Goal: Task Accomplishment & Management: Use online tool/utility

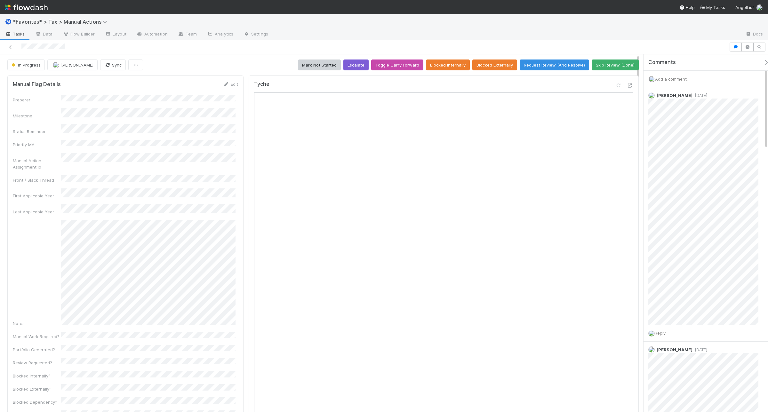
click at [623, 89] on div at bounding box center [624, 86] width 18 height 9
click at [627, 82] on div at bounding box center [630, 85] width 6 height 6
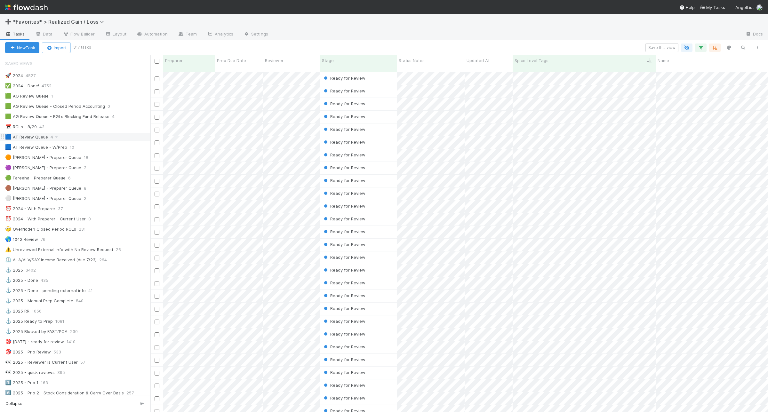
click at [86, 138] on div "🟦 AT Review Queue 4" at bounding box center [77, 137] width 145 height 8
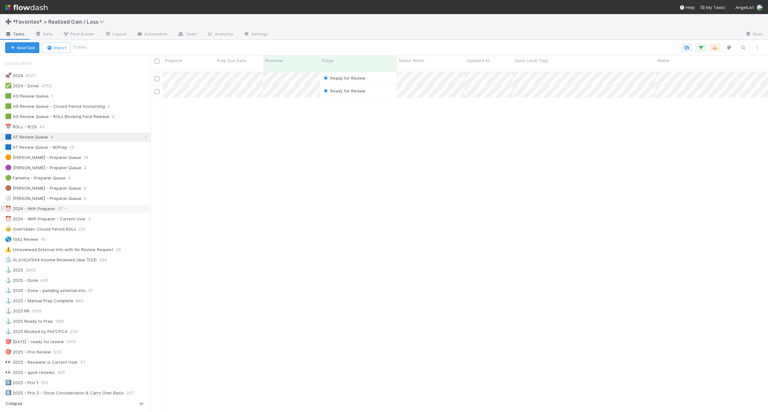
scroll to position [40, 0]
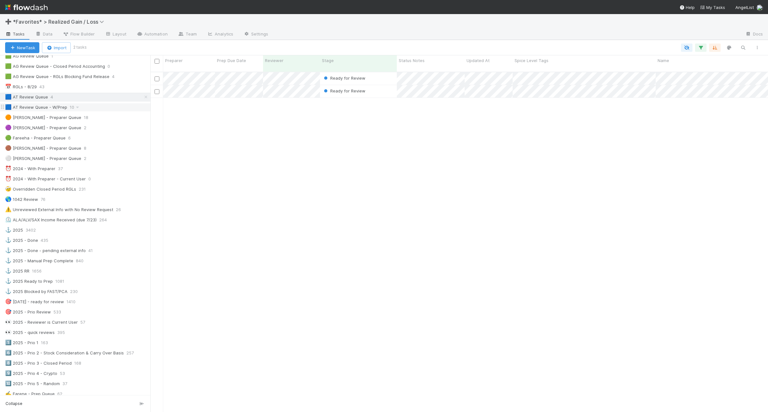
click at [99, 108] on div "🟦 AT Review Queue - W/Prep 10" at bounding box center [77, 107] width 145 height 8
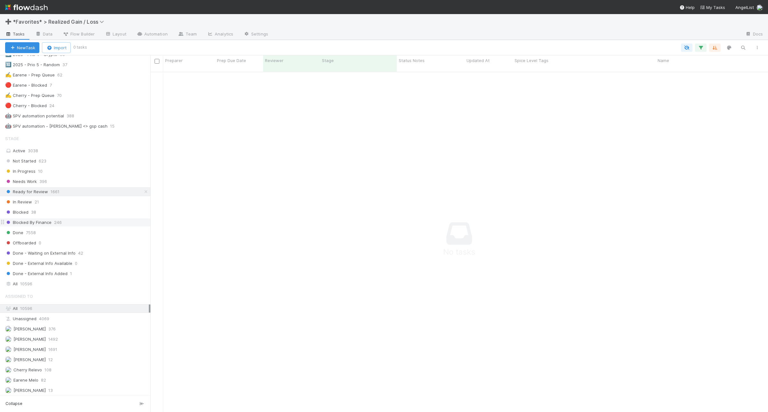
scroll to position [360, 0]
click at [66, 287] on div "All 10596" at bounding box center [77, 283] width 144 height 8
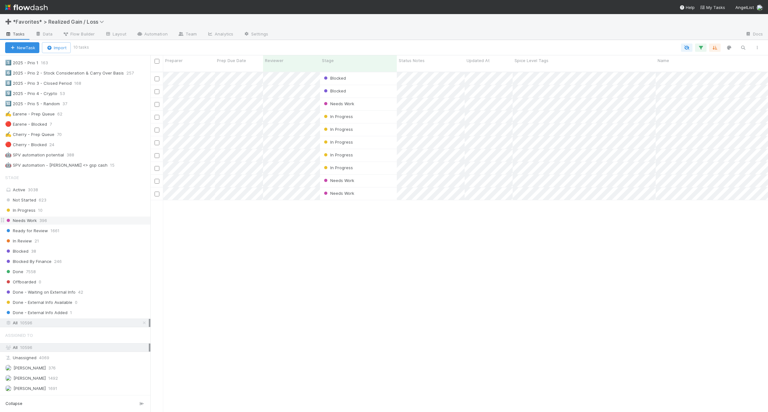
scroll to position [280, 0]
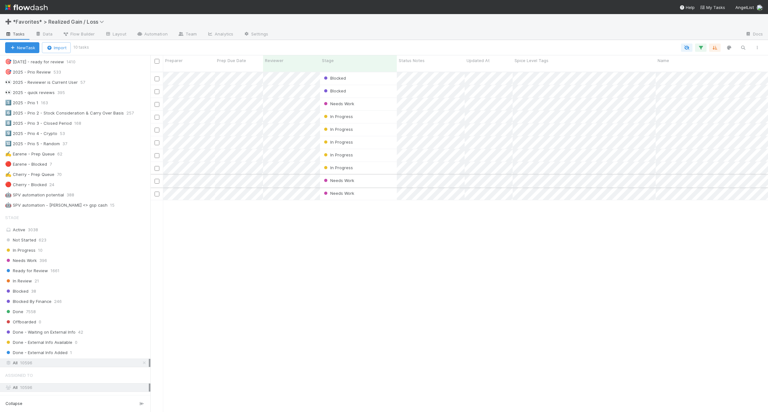
click at [382, 175] on div "Needs Work" at bounding box center [358, 181] width 77 height 12
click at [386, 176] on div "Needs Work" at bounding box center [358, 181] width 77 height 12
click at [347, 234] on div at bounding box center [384, 206] width 768 height 412
click at [362, 187] on div "Needs Work" at bounding box center [358, 193] width 77 height 12
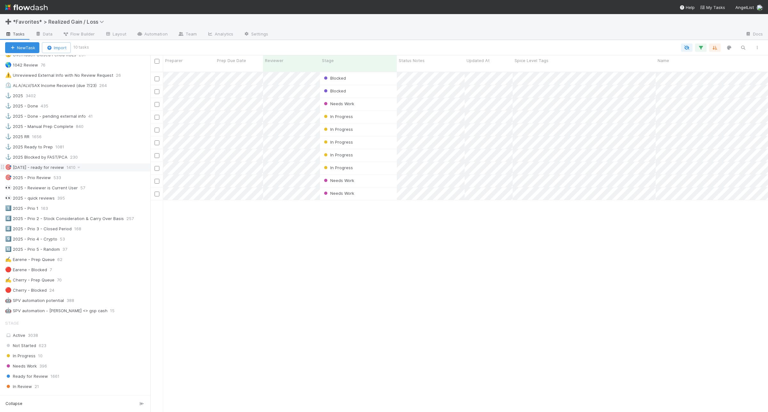
scroll to position [160, 0]
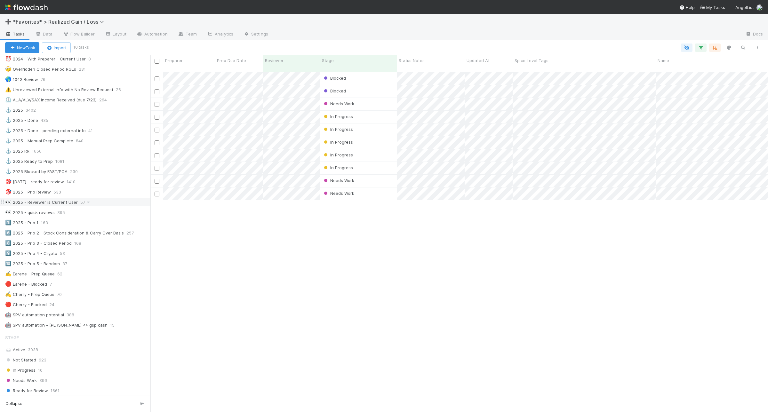
click at [101, 205] on div "👀 2025 - Reviewer is Current User 57" at bounding box center [77, 202] width 145 height 8
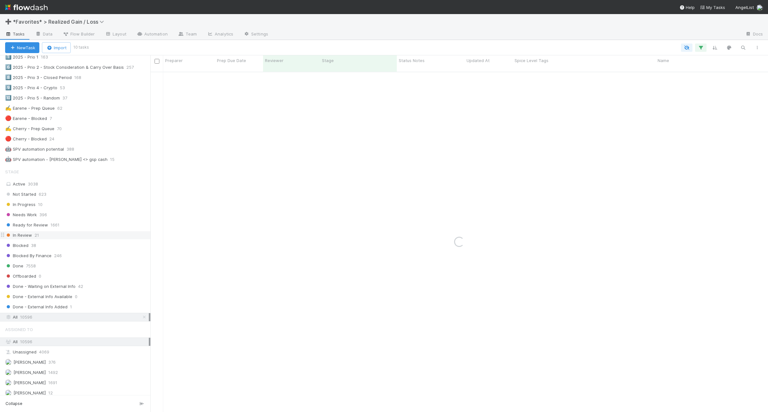
scroll to position [357, 0]
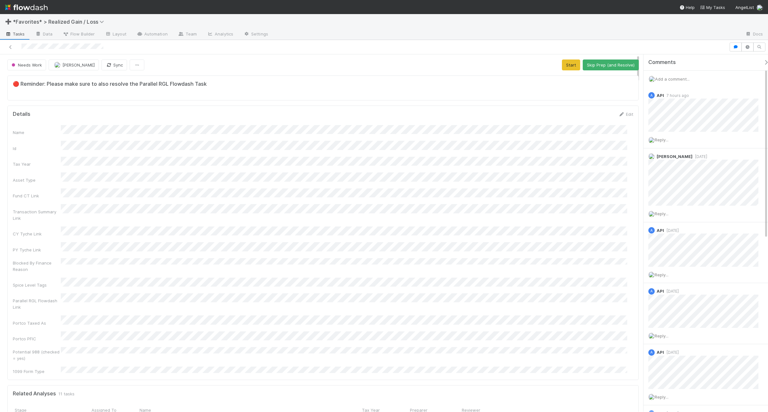
scroll to position [124, 608]
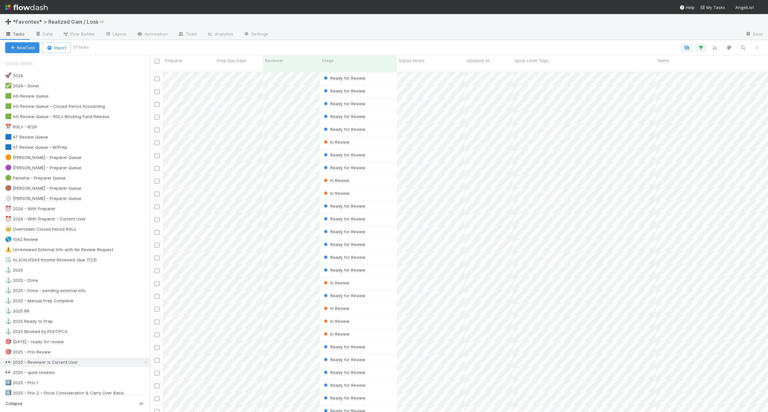
scroll to position [339, 611]
click at [704, 46] on button "button" at bounding box center [701, 48] width 12 height 8
click at [521, 151] on link "And.." at bounding box center [520, 149] width 20 height 9
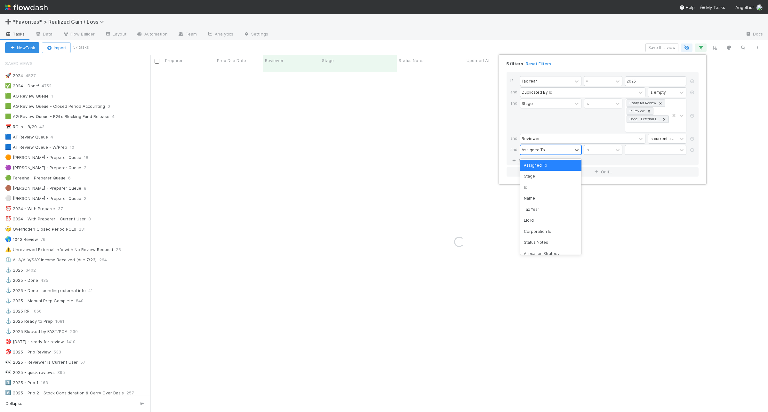
click at [544, 150] on div "Assigned To" at bounding box center [546, 149] width 52 height 9
type input "paral"
click at [608, 156] on div "option Parallel RGL Flowdash Link, selected. 0 results available. Select is foc…" at bounding box center [604, 150] width 169 height 11
click at [608, 155] on div "contains" at bounding box center [598, 149] width 29 height 9
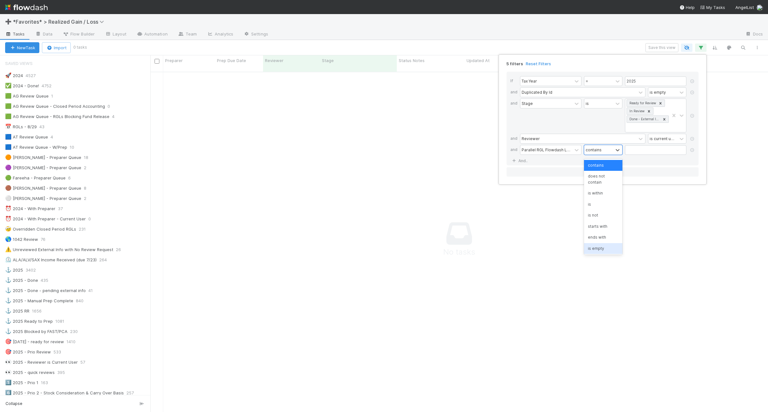
click at [592, 247] on div "is empty" at bounding box center [603, 248] width 38 height 11
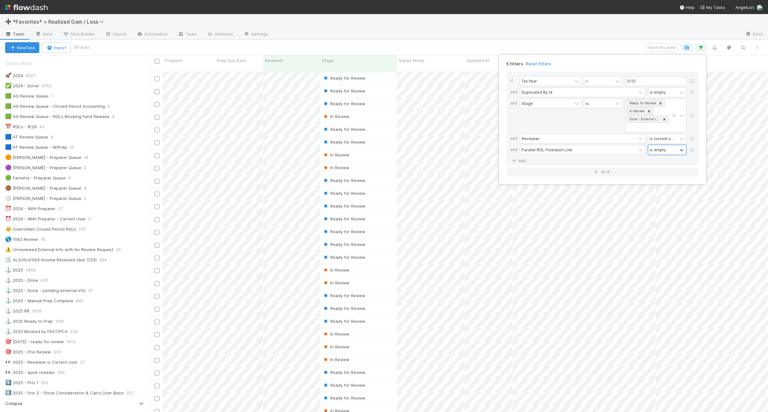
scroll to position [339, 611]
click at [386, 46] on div "5 filters Reset Filters If Tax Year = 2025 and Duplicated By Id is empty and St…" at bounding box center [384, 206] width 768 height 412
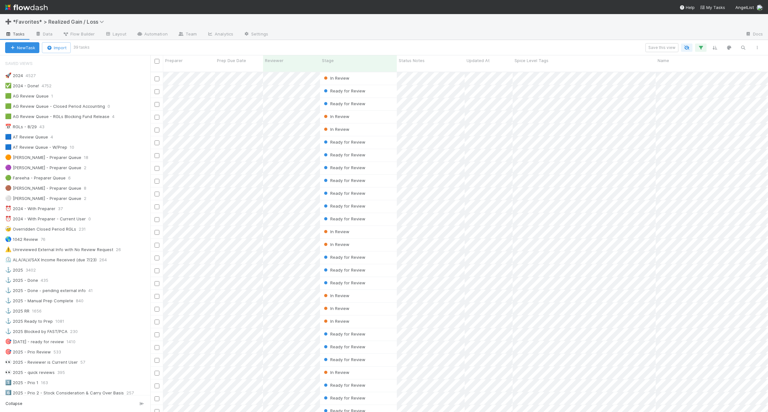
scroll to position [0, 0]
click at [380, 73] on div "Ready for Review" at bounding box center [358, 78] width 77 height 12
click at [380, 85] on div "Ready for Review" at bounding box center [358, 91] width 77 height 12
click at [378, 99] on div "Ready for Review" at bounding box center [358, 104] width 77 height 12
click at [87, 138] on div "🟦 AT Review Queue 6" at bounding box center [77, 137] width 145 height 8
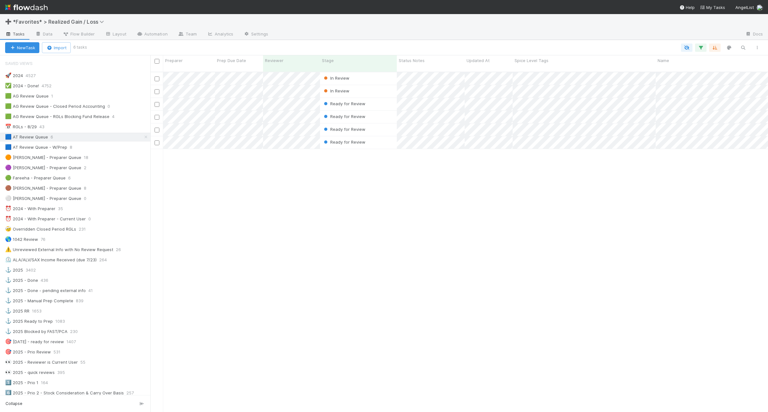
scroll to position [339, 611]
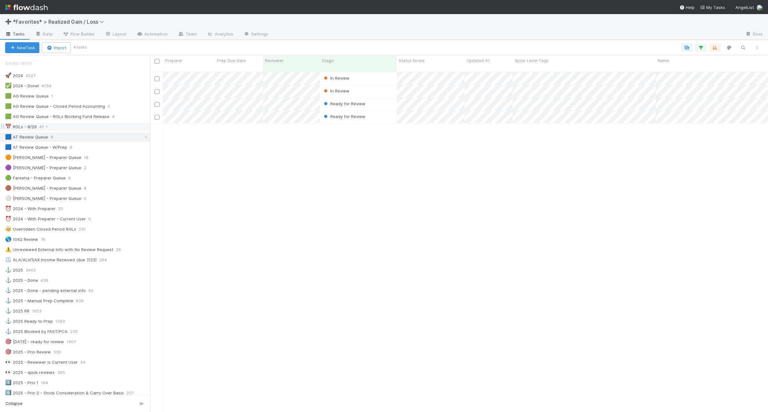
click at [52, 126] on div "📅 RGLs - 8/29 41" at bounding box center [77, 127] width 145 height 8
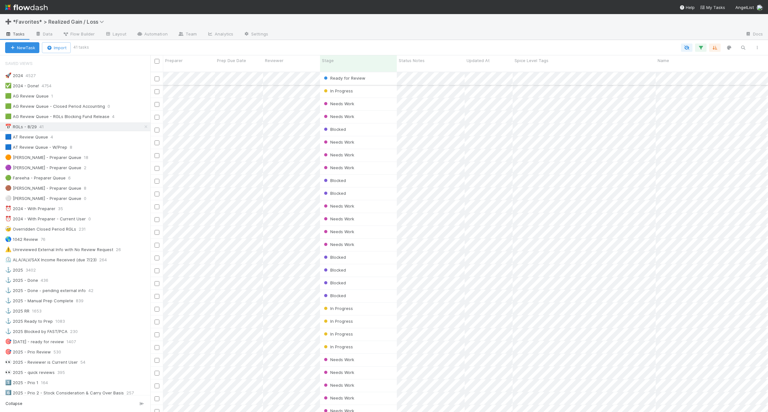
click at [374, 72] on div "Ready for Review" at bounding box center [358, 78] width 77 height 12
click at [70, 283] on div "⚓ 2025 - Done 436" at bounding box center [77, 280] width 145 height 8
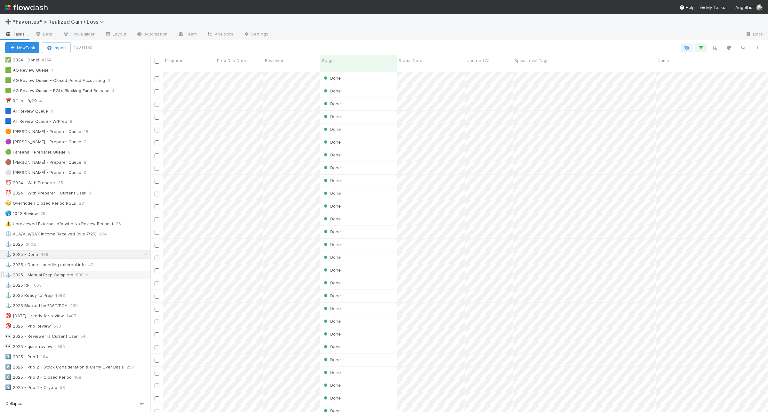
scroll to position [40, 0]
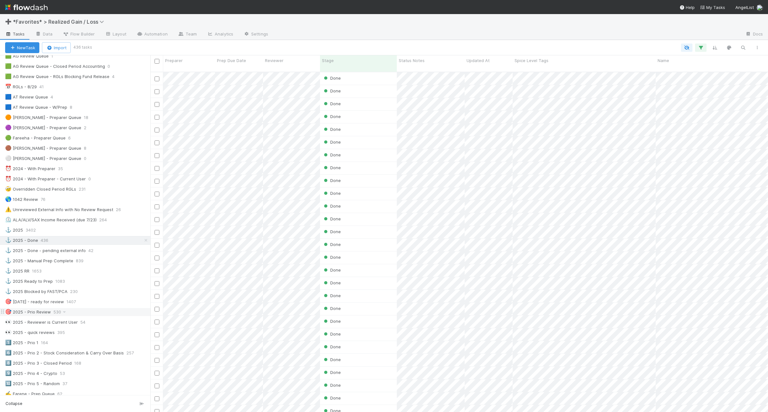
click at [80, 315] on div "🎯 2025 - Prio Review 530" at bounding box center [77, 312] width 145 height 8
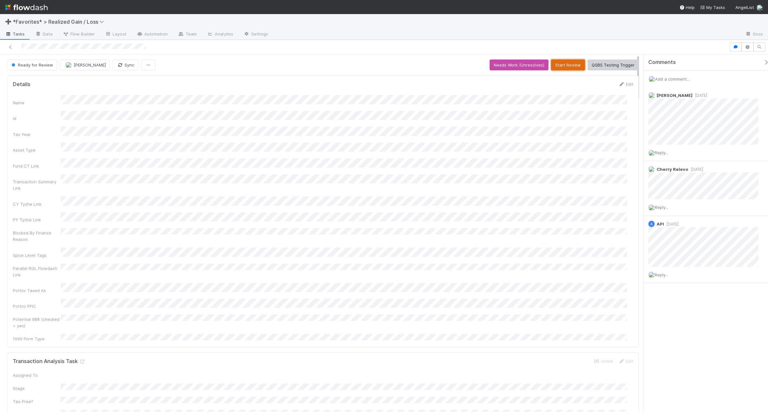
click at [562, 61] on button "Start Review" at bounding box center [568, 65] width 34 height 11
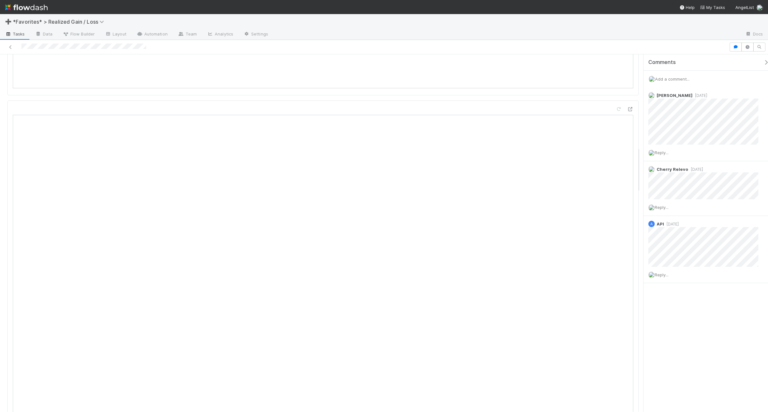
scroll to position [720, 0]
click at [614, 79] on span "Add a comment..." at bounding box center [672, 78] width 35 height 5
drag, startPoint x: 675, startPoint y: 179, endPoint x: 671, endPoint y: 177, distance: 4.9
click at [614, 177] on button "Add Comment" at bounding box center [672, 177] width 37 height 11
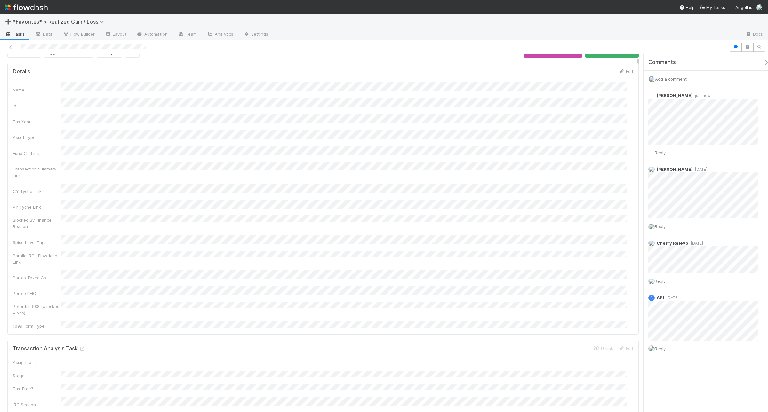
scroll to position [0, 0]
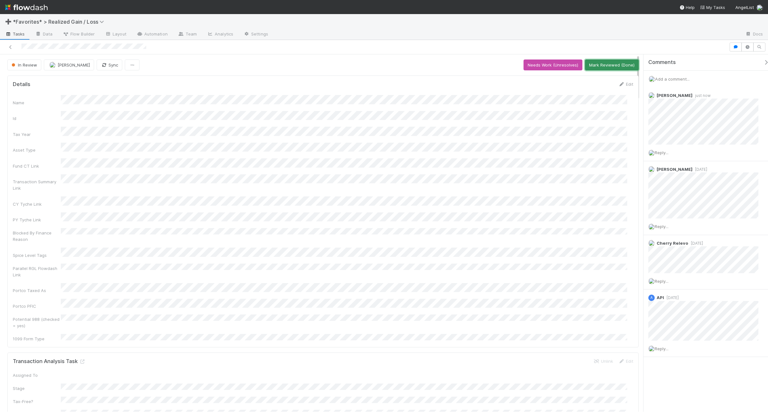
click at [613, 66] on button "Mark Reviewed (Done)" at bounding box center [612, 65] width 54 height 11
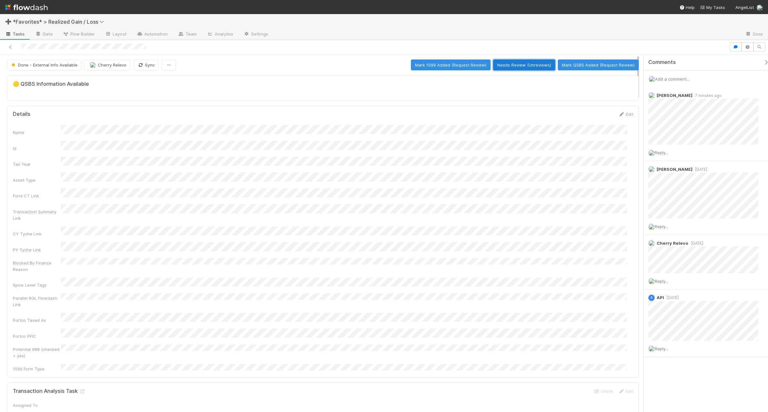
click at [517, 65] on button "Needs Review (Unreviews)" at bounding box center [524, 65] width 62 height 11
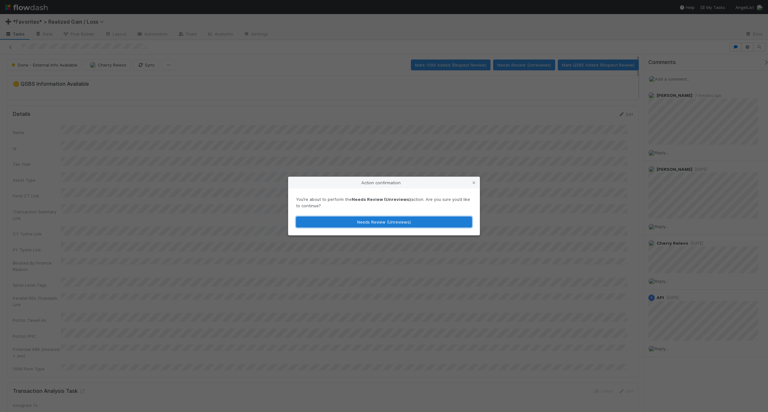
click at [396, 226] on button "Needs Review (Unreviews)" at bounding box center [384, 222] width 176 height 11
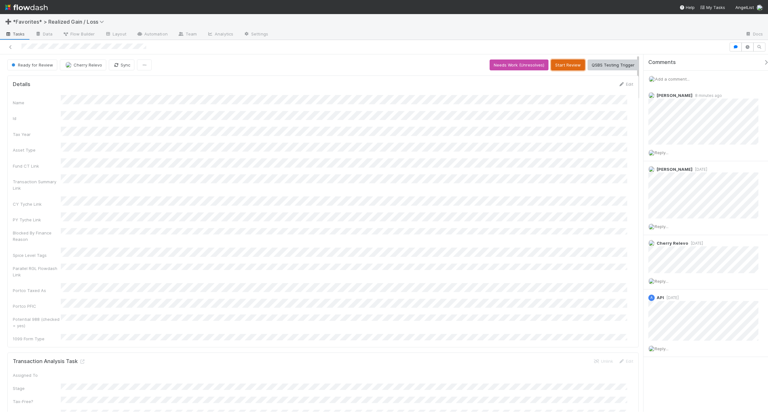
click at [557, 64] on button "Start Review" at bounding box center [568, 65] width 34 height 11
click at [602, 70] on button "Mark Reviewed (Done)" at bounding box center [612, 65] width 54 height 11
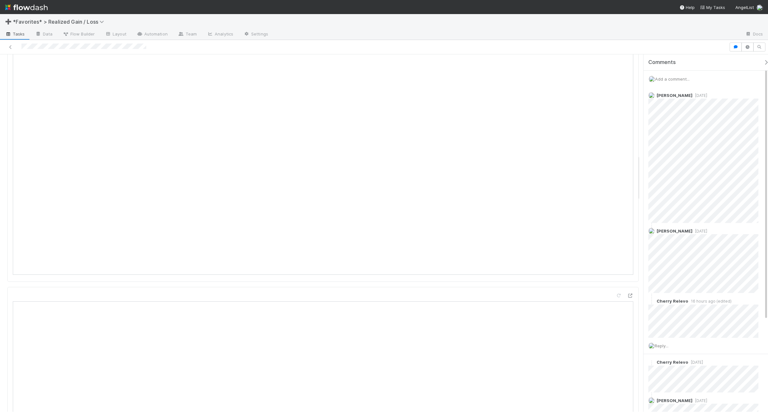
scroll to position [680, 0]
click at [614, 81] on span "Add a comment..." at bounding box center [672, 78] width 35 height 5
click at [614, 181] on button "Add Comment" at bounding box center [672, 177] width 37 height 11
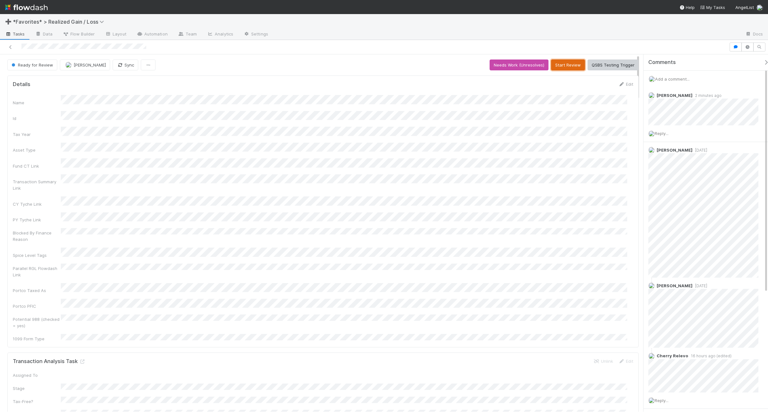
click at [569, 67] on button "Start Review" at bounding box center [568, 65] width 34 height 11
click at [612, 63] on button "Mark Reviewed (Done)" at bounding box center [612, 65] width 54 height 11
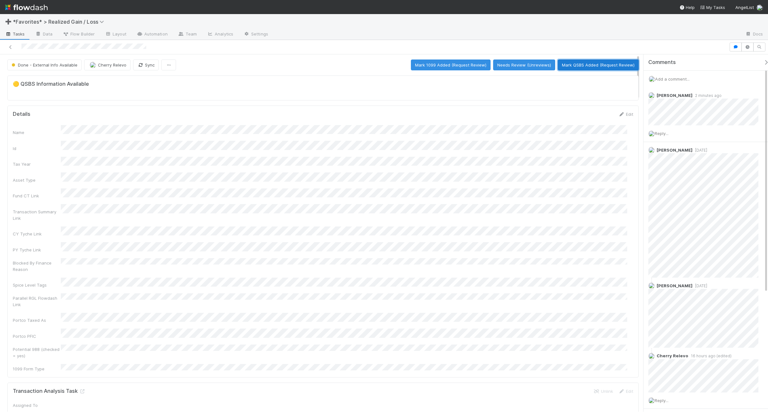
click at [573, 65] on button "Mark QSBS Added (Request Review)" at bounding box center [598, 65] width 81 height 11
click at [613, 66] on button "Mark QSBS Reviewed (Done)" at bounding box center [606, 65] width 66 height 11
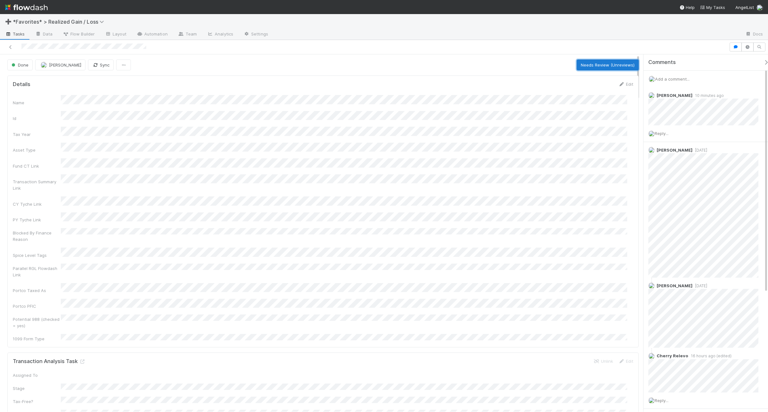
click at [610, 63] on button "Needs Review (Unreviews)" at bounding box center [607, 65] width 62 height 11
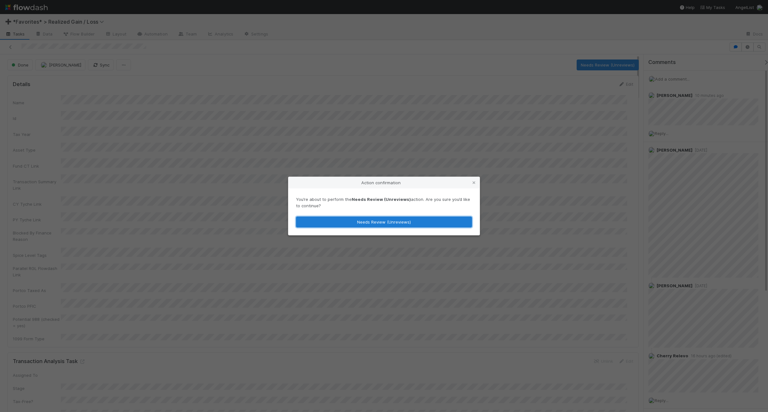
drag, startPoint x: 364, startPoint y: 222, endPoint x: 365, endPoint y: 210, distance: 12.2
click at [364, 223] on button "Needs Review (Unreviews)" at bounding box center [384, 222] width 176 height 11
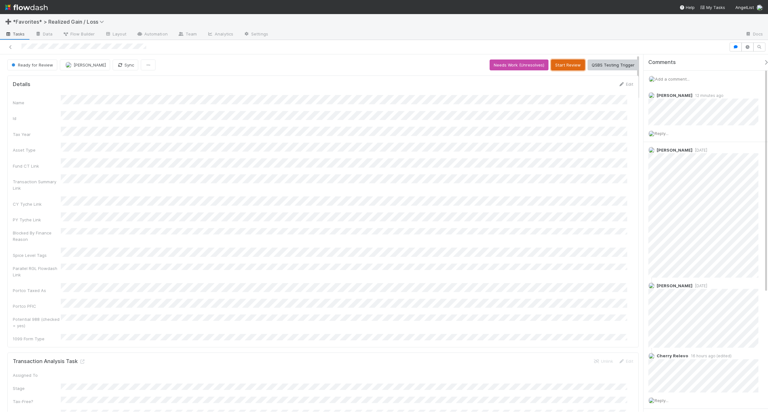
click at [555, 66] on button "Start Review" at bounding box center [568, 65] width 34 height 11
click at [601, 67] on button "Mark Reviewed (Done)" at bounding box center [612, 65] width 54 height 11
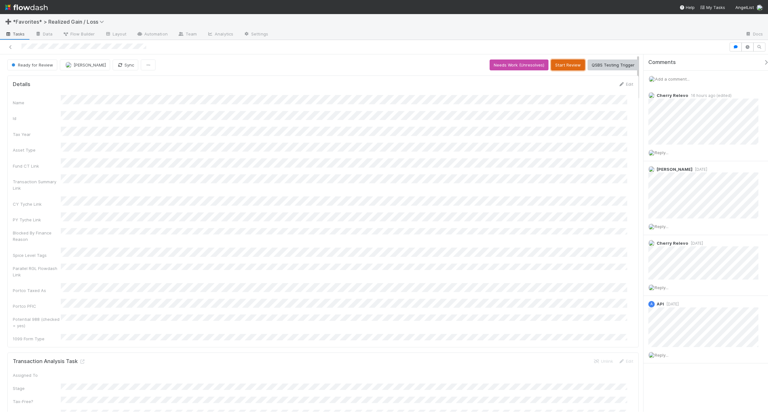
click at [565, 63] on button "Start Review" at bounding box center [568, 65] width 34 height 11
click at [614, 78] on span "Add a comment..." at bounding box center [672, 78] width 35 height 5
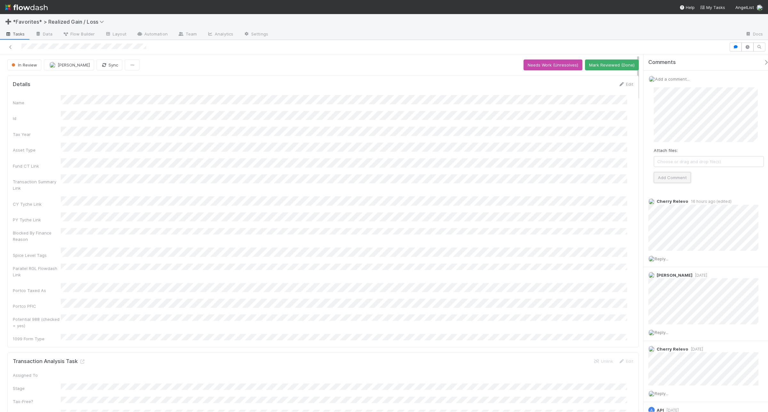
click at [614, 177] on button "Add Comment" at bounding box center [672, 177] width 37 height 11
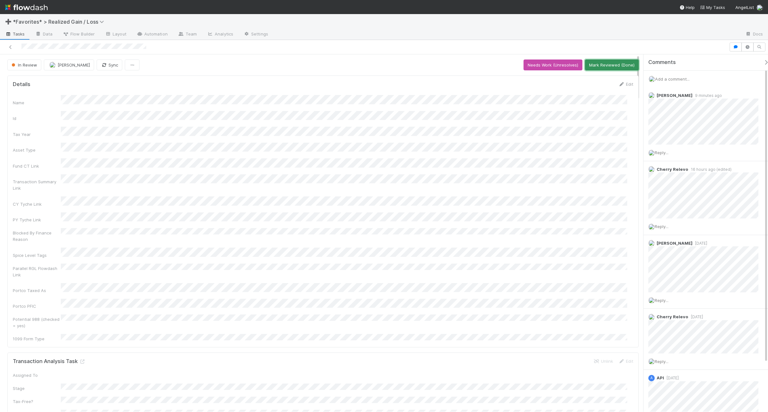
click at [614, 61] on button "Mark Reviewed (Done)" at bounding box center [612, 65] width 54 height 11
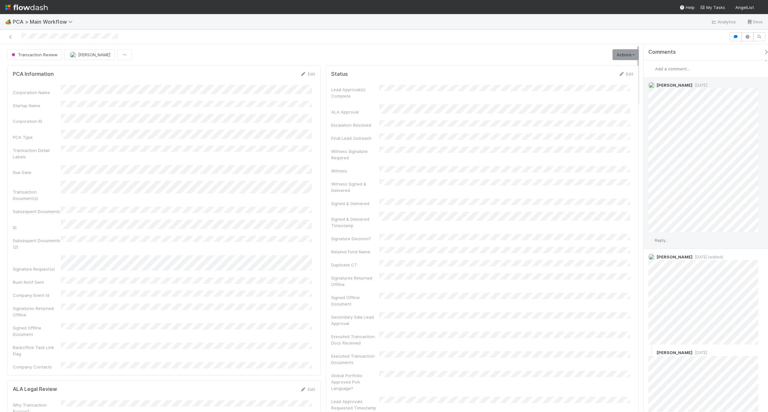
click at [666, 242] on span "Reply..." at bounding box center [662, 240] width 14 height 5
click at [674, 336] on button "Add Reply" at bounding box center [670, 337] width 28 height 11
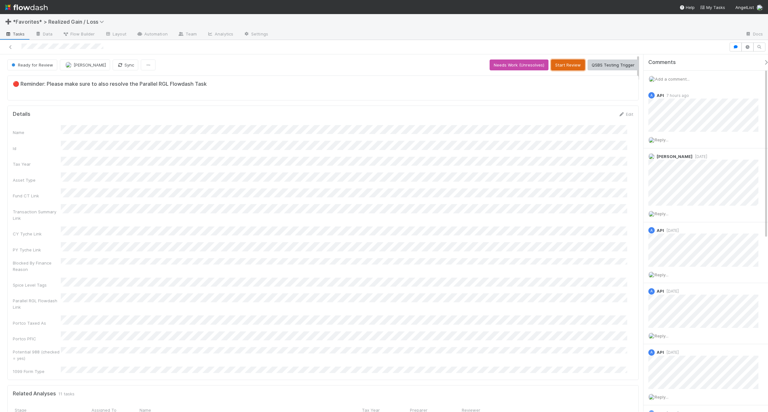
click at [554, 70] on button "Start Review" at bounding box center [568, 65] width 34 height 11
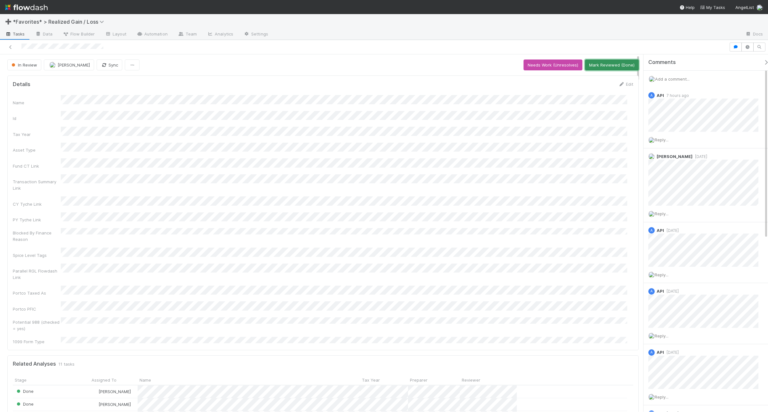
click at [596, 67] on button "Mark Reviewed (Done)" at bounding box center [612, 65] width 54 height 11
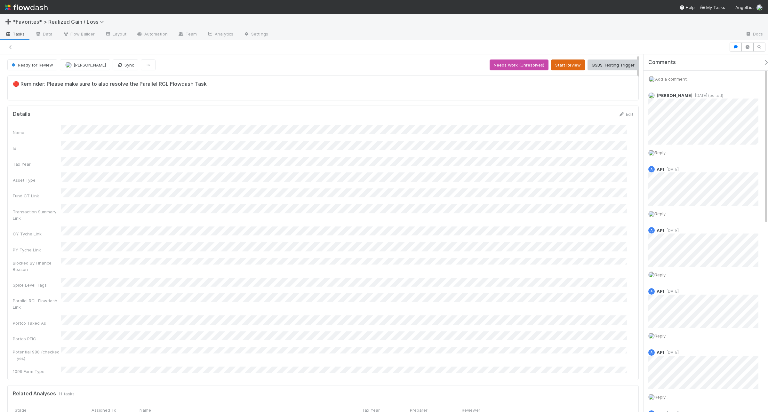
scroll to position [6, 6]
click at [562, 69] on button "Start Review" at bounding box center [568, 65] width 34 height 11
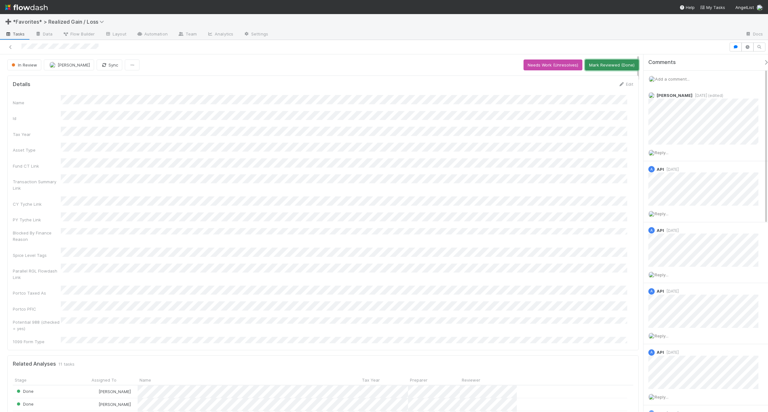
click at [614, 66] on button "Mark Reviewed (Done)" at bounding box center [612, 65] width 54 height 11
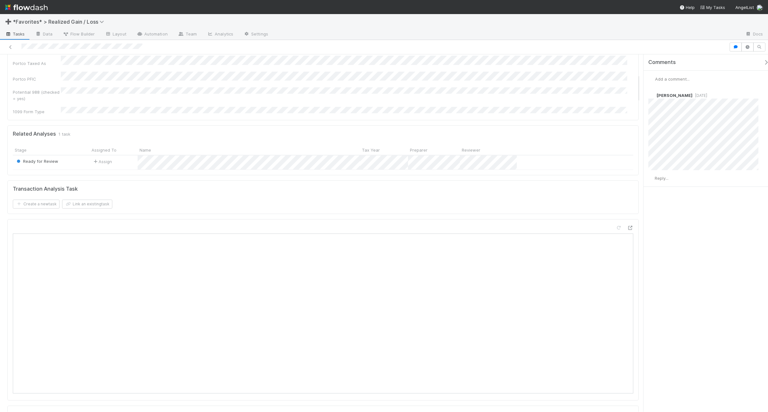
scroll to position [240, 0]
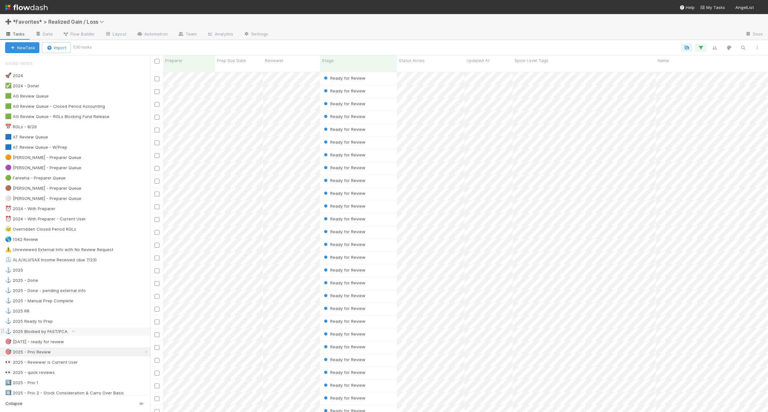
scroll to position [339, 611]
click at [84, 364] on icon at bounding box center [83, 362] width 6 height 4
click at [35, 366] on div "View Settings Default for everyone Rename this view Delete this view" at bounding box center [384, 206] width 768 height 412
click at [32, 366] on div "👀 2025 - Reviewer is Current User" at bounding box center [41, 362] width 73 height 8
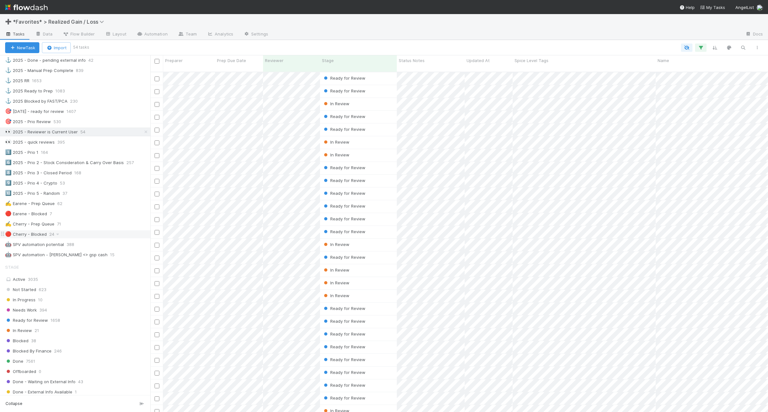
scroll to position [240, 0]
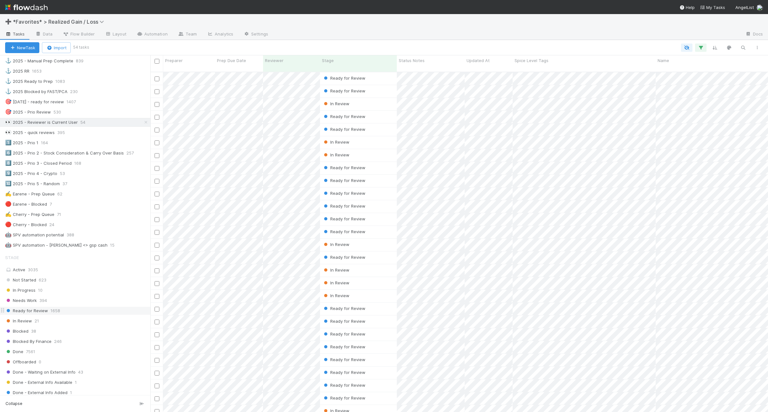
click at [72, 315] on div "Ready for Review 1658" at bounding box center [77, 311] width 145 height 8
click at [701, 49] on icon "button" at bounding box center [700, 48] width 6 height 6
click at [528, 150] on link "And.." at bounding box center [520, 149] width 20 height 9
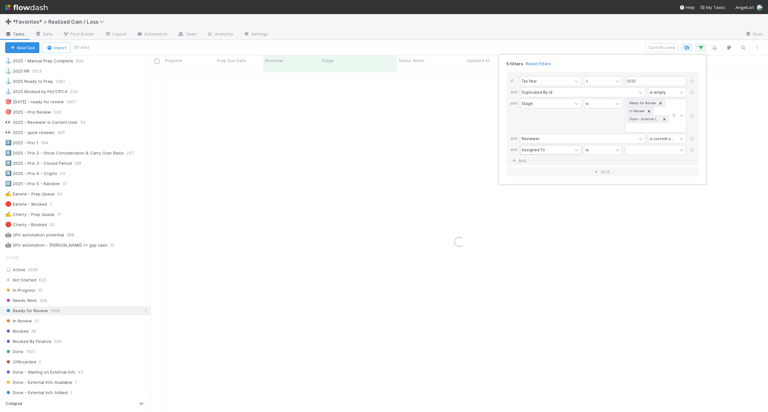
click at [540, 152] on div "Assigned To" at bounding box center [532, 150] width 23 height 6
type input "paral"
click at [536, 162] on div "Parallel RGL Flowdash Link" at bounding box center [550, 165] width 61 height 11
click at [608, 151] on div "contains" at bounding box center [598, 149] width 29 height 9
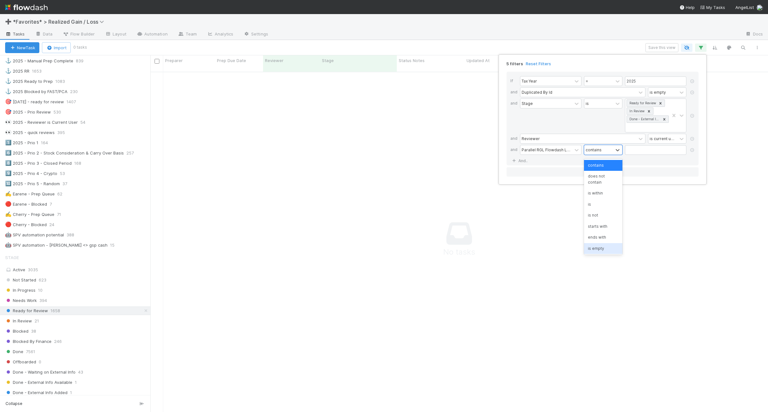
click at [597, 243] on div "is empty" at bounding box center [603, 248] width 38 height 11
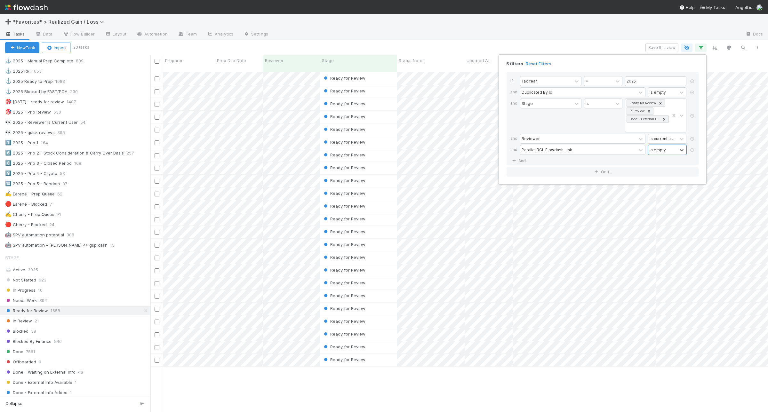
scroll to position [339, 611]
click at [464, 32] on div "5 filters Reset Filters If Tax Year = 2025 and Duplicated By Id is empty and St…" at bounding box center [384, 206] width 768 height 412
click at [380, 357] on div "Ready for Review" at bounding box center [358, 360] width 77 height 12
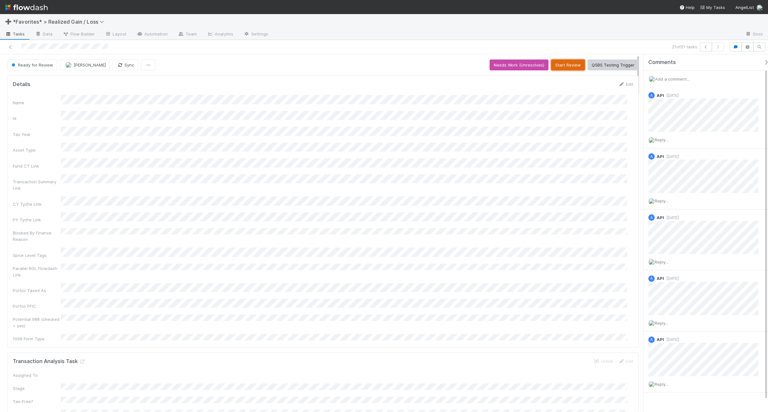
click at [554, 63] on button "Start Review" at bounding box center [568, 65] width 34 height 11
click at [599, 68] on button "Mark Reviewed (Done)" at bounding box center [612, 65] width 54 height 11
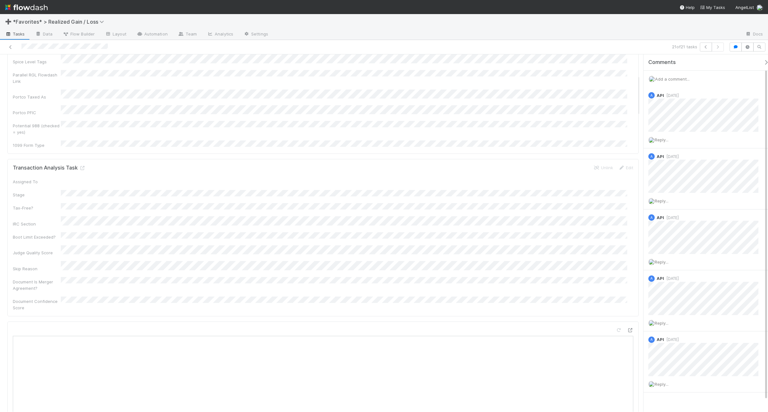
scroll to position [120, 0]
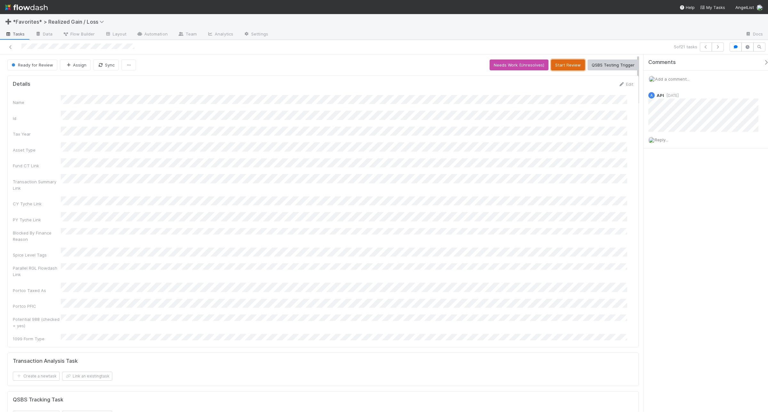
click at [568, 67] on button "Start Review" at bounding box center [568, 65] width 34 height 11
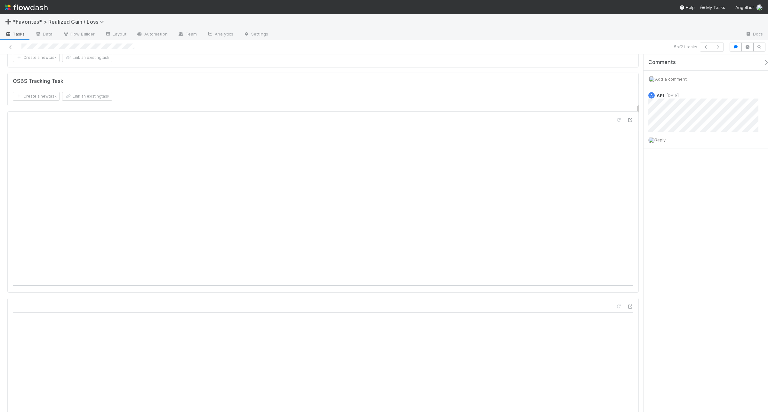
scroll to position [320, 0]
click at [614, 140] on span "Reply..." at bounding box center [662, 139] width 14 height 5
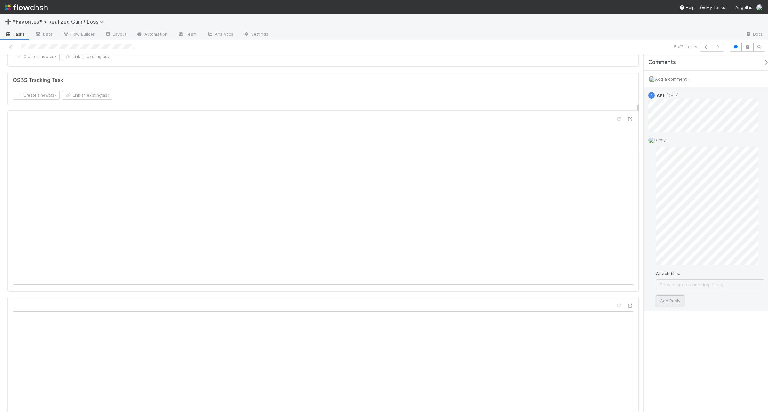
click at [614, 301] on button "Add Reply" at bounding box center [670, 300] width 28 height 11
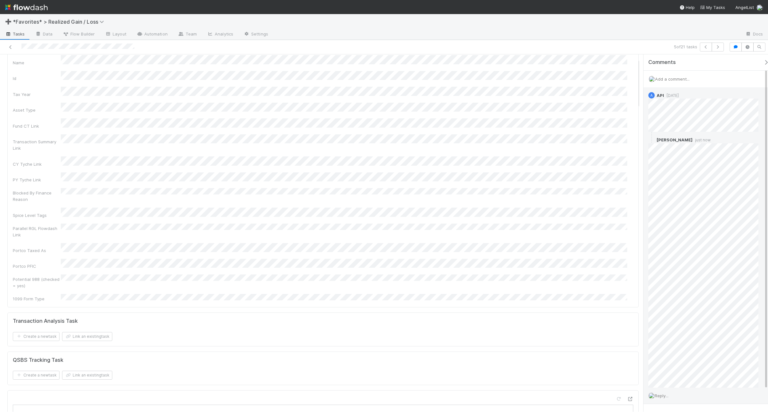
scroll to position [0, 0]
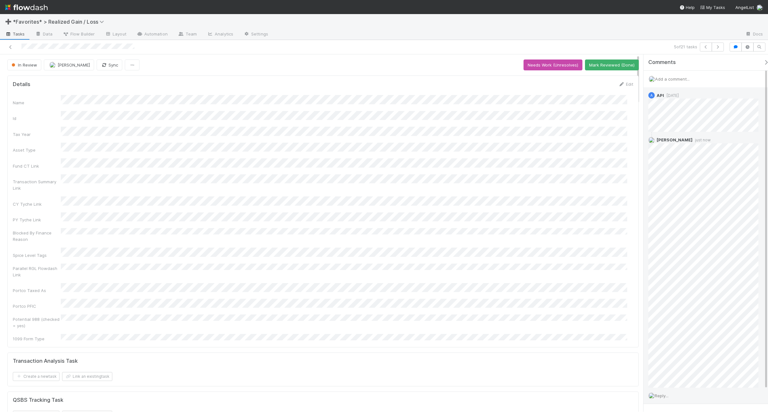
drag, startPoint x: 77, startPoint y: 152, endPoint x: 41, endPoint y: 159, distance: 36.8
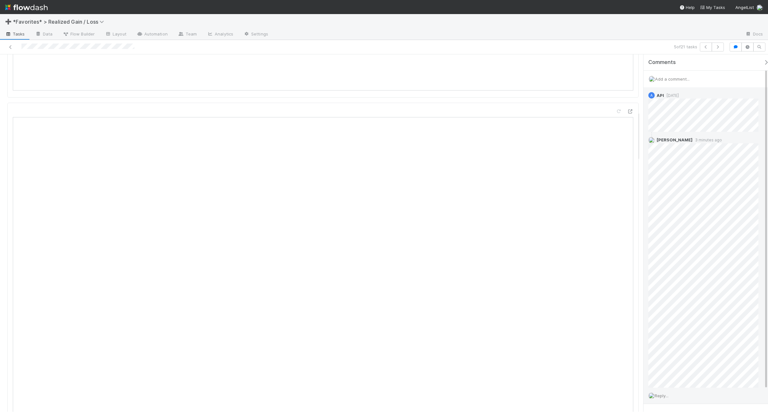
scroll to position [520, 0]
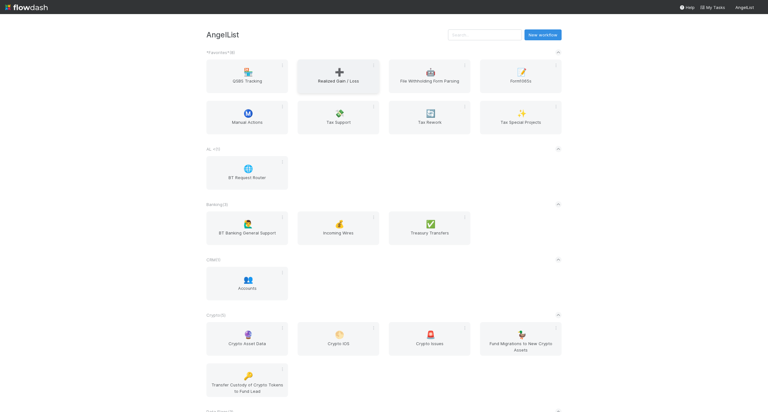
click at [358, 78] on span "Realized Gain / Loss" at bounding box center [338, 84] width 76 height 13
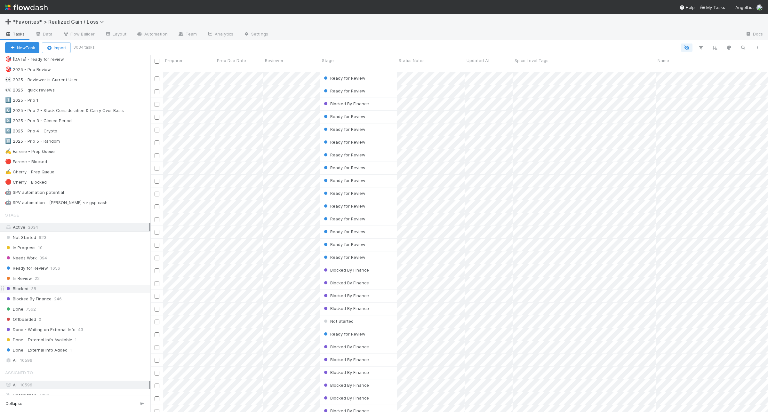
scroll to position [440, 0]
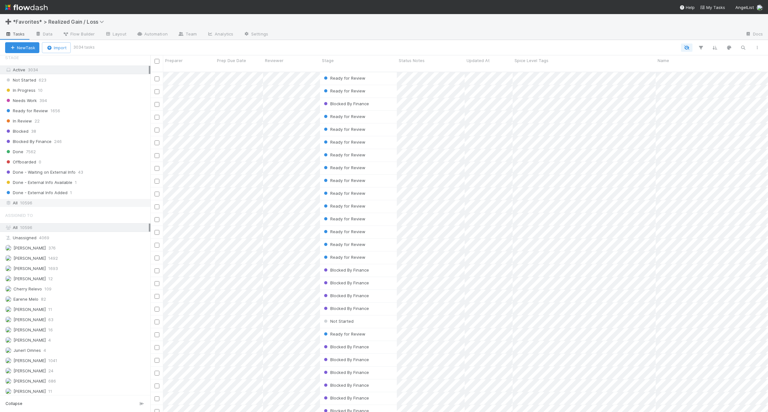
click at [55, 207] on div "All 10596" at bounding box center [77, 203] width 144 height 8
click at [740, 47] on icon "button" at bounding box center [743, 48] width 6 height 6
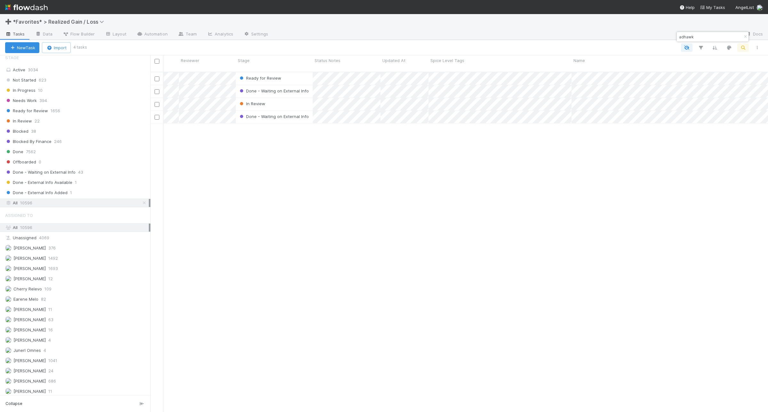
scroll to position [0, 95]
type input "adhawk"
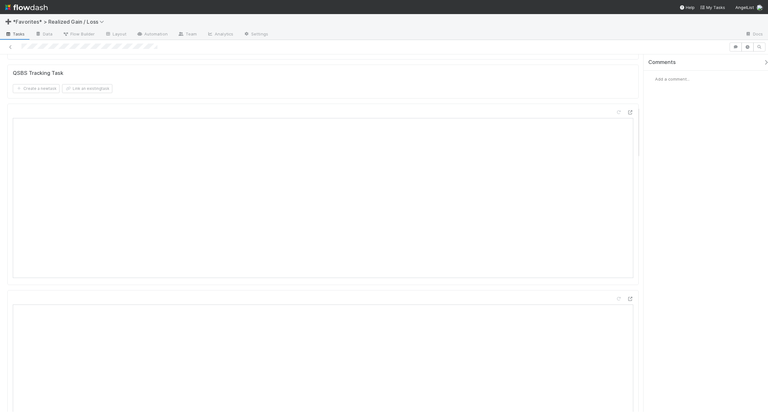
scroll to position [360, 0]
